Goal: Transaction & Acquisition: Obtain resource

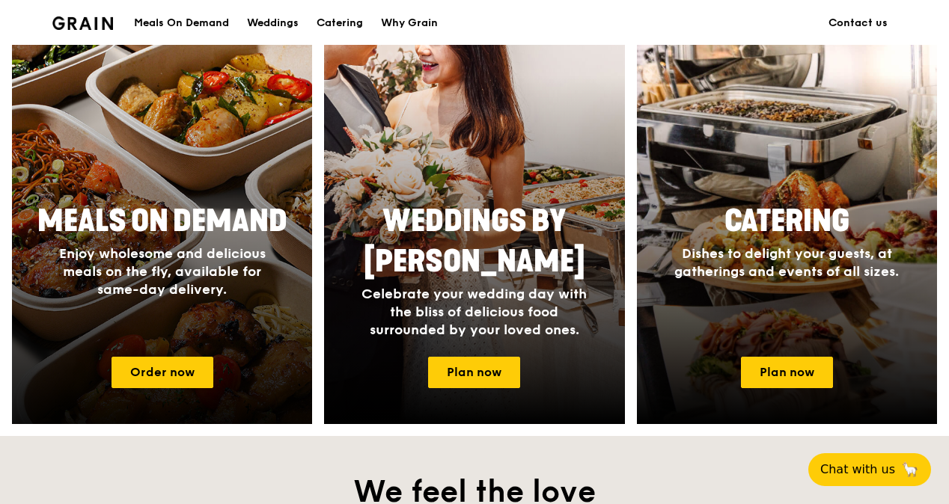
scroll to position [599, 0]
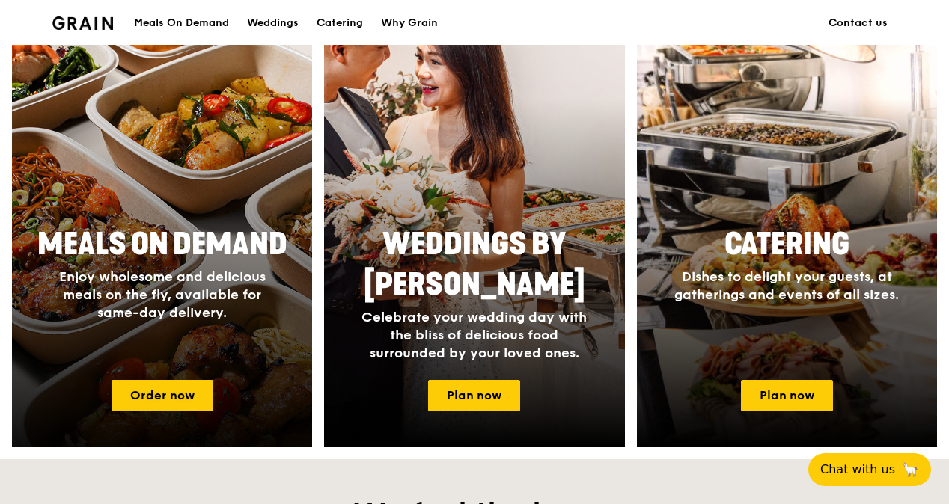
click at [156, 291] on span "Enjoy wholesome and delicious meals on the fly, available for same-day delivery." at bounding box center [162, 295] width 207 height 52
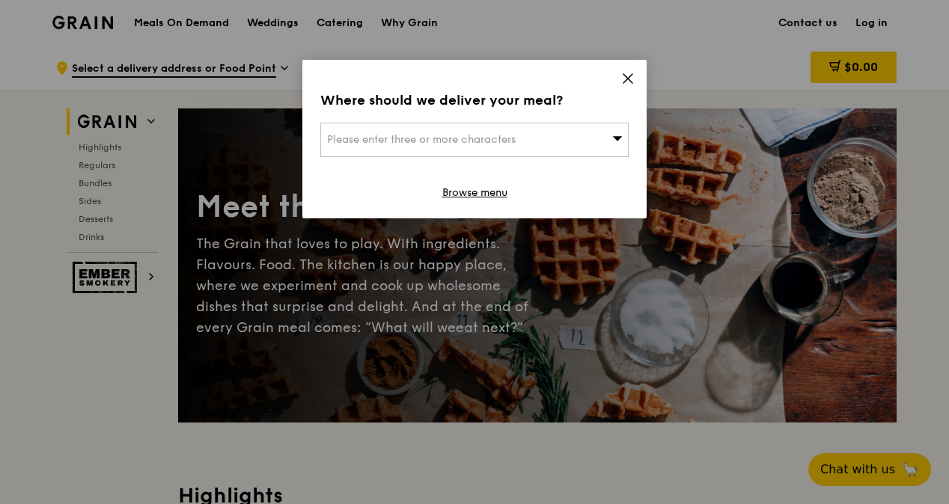
click at [630, 78] on icon at bounding box center [627, 78] width 13 height 13
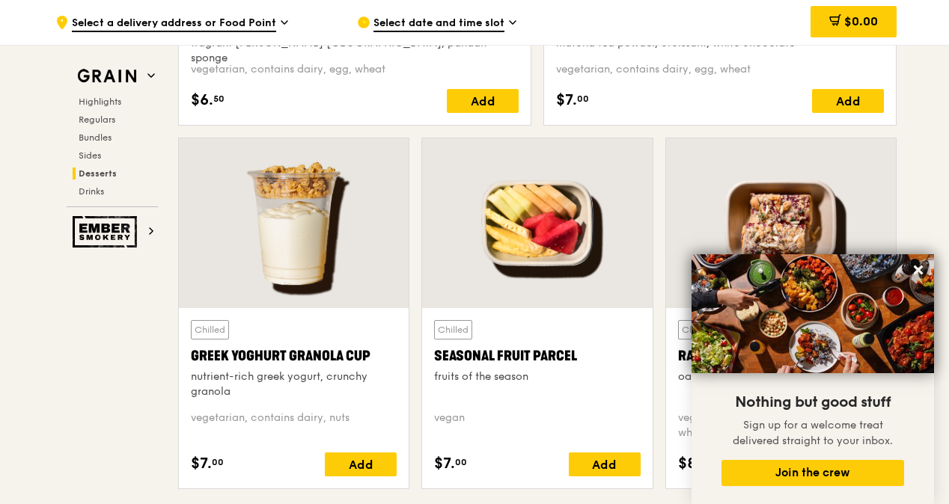
scroll to position [4639, 0]
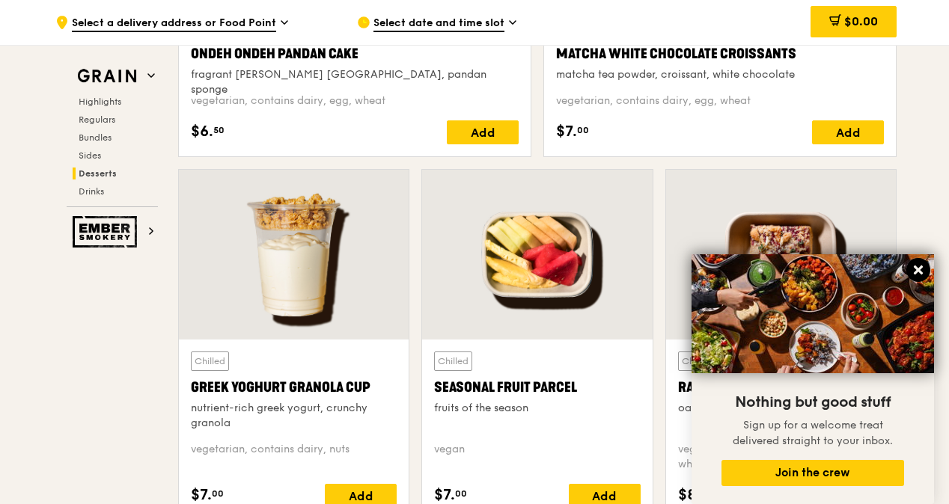
click at [911, 264] on icon at bounding box center [917, 269] width 13 height 13
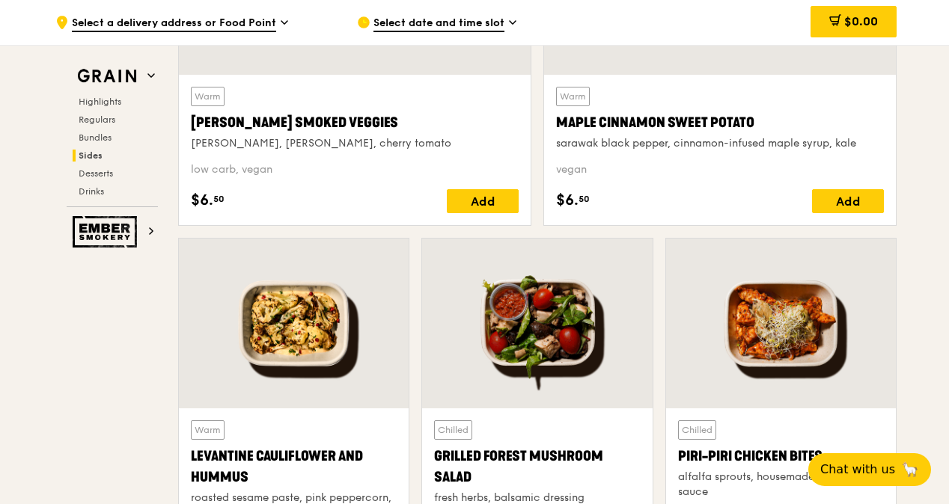
scroll to position [3591, 0]
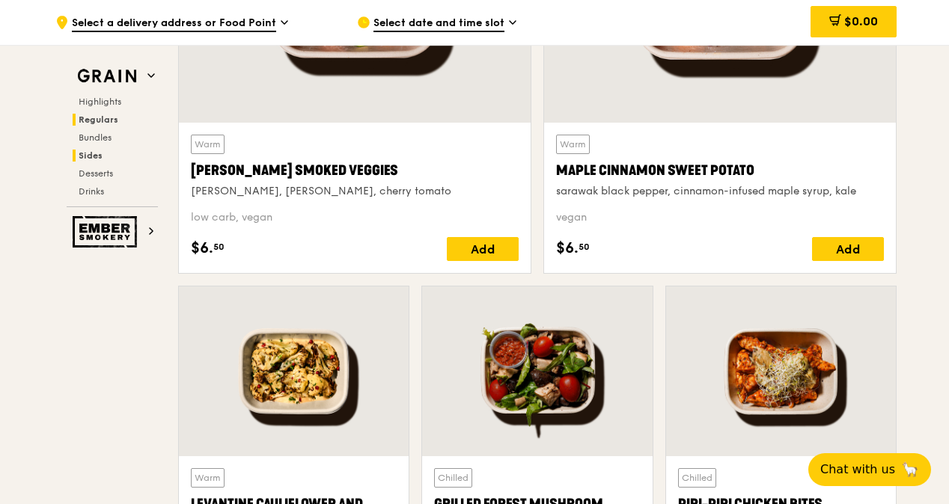
click at [94, 115] on span "Regulars" at bounding box center [99, 119] width 40 height 10
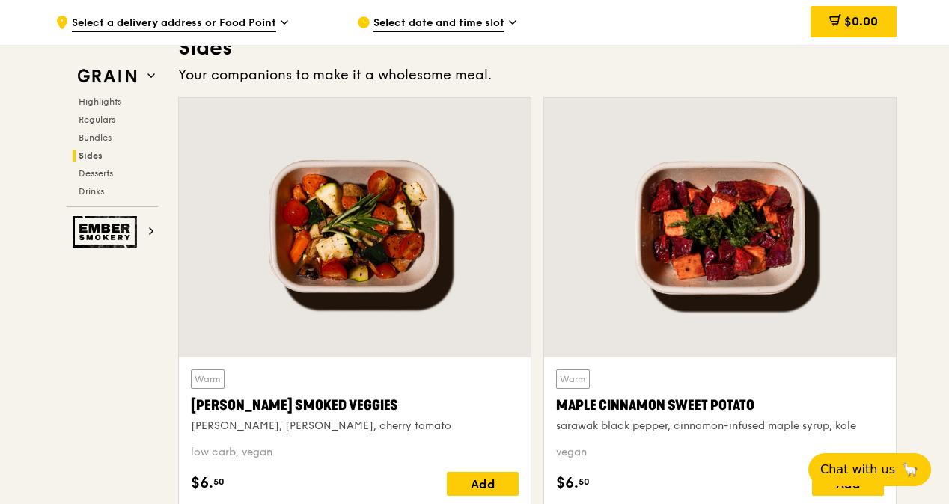
scroll to position [3526, 0]
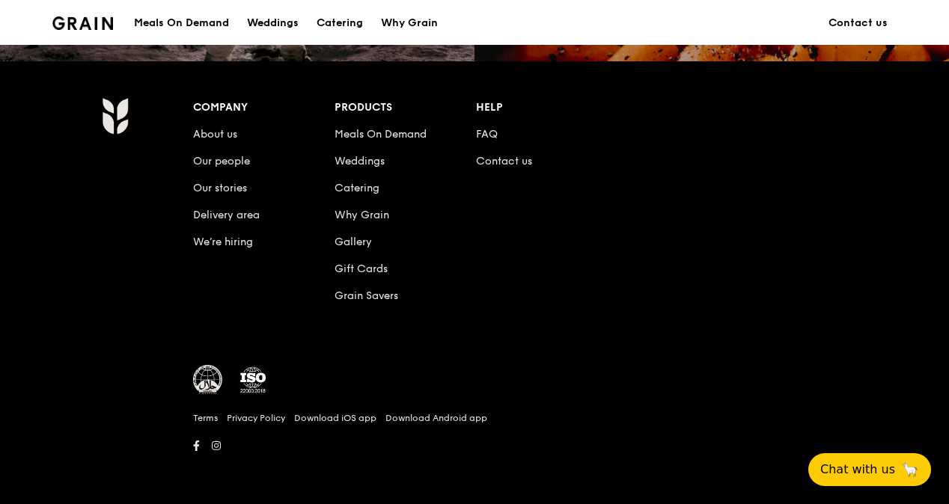
scroll to position [599, 0]
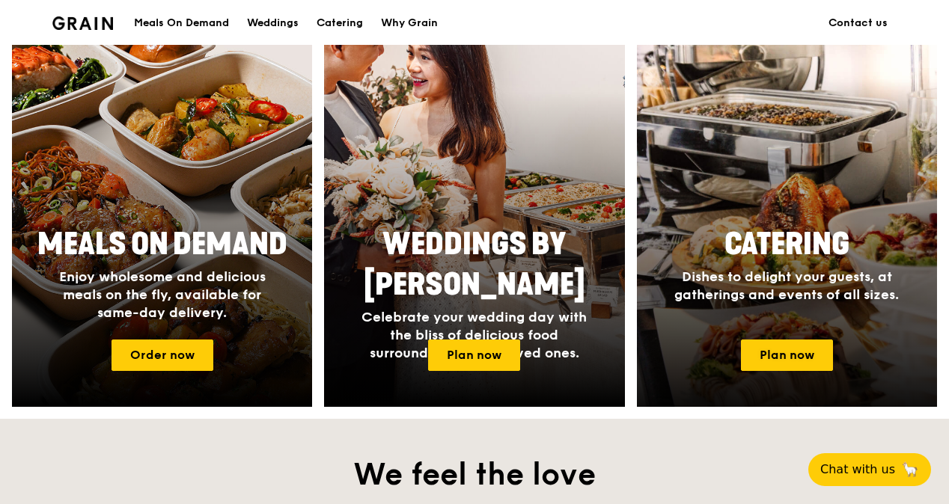
click at [807, 292] on span "Dishes to delight your guests, at gatherings and events of all sizes." at bounding box center [786, 286] width 224 height 34
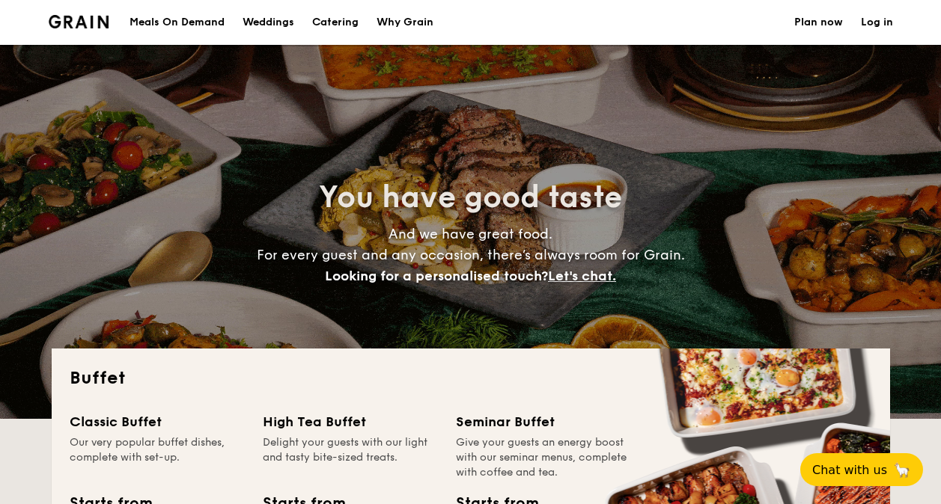
select select
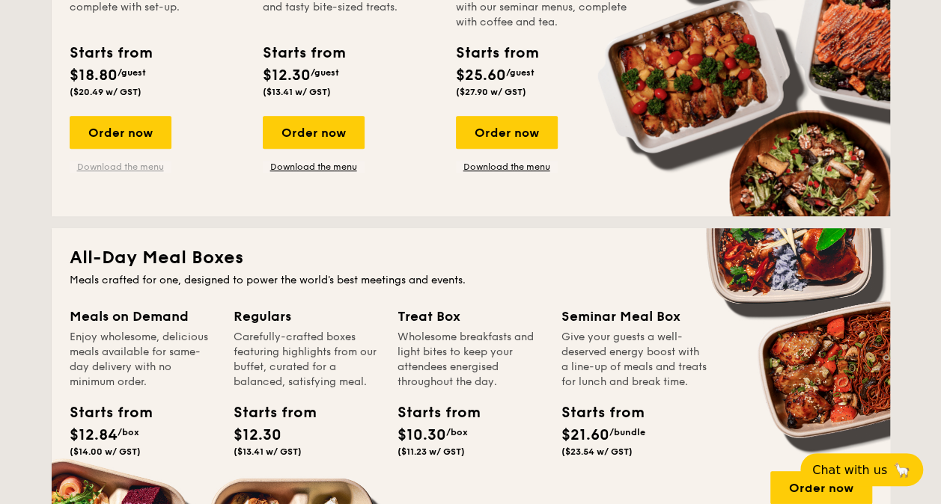
scroll to position [449, 0]
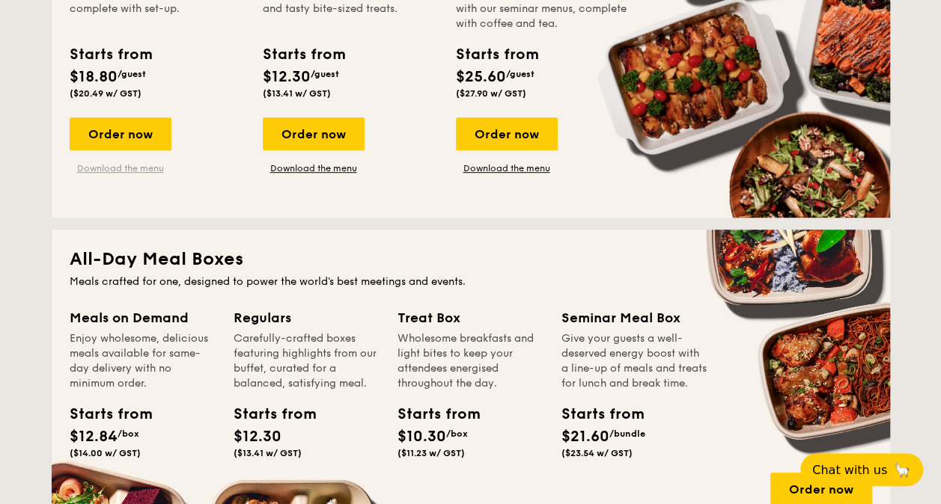
click at [97, 166] on link "Download the menu" at bounding box center [121, 168] width 102 height 12
